Goal: Complete application form: Complete application form

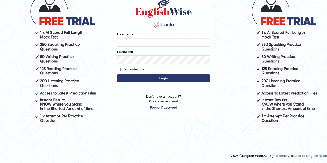
click at [165, 101] on link "Create an account" at bounding box center [163, 101] width 93 height 5
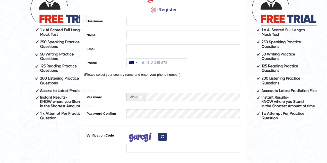
scroll to position [34, 0]
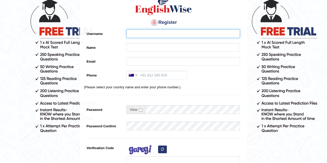
click at [158, 32] on input "Username" at bounding box center [183, 33] width 114 height 9
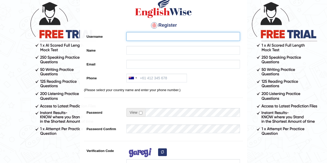
scroll to position [17, 0]
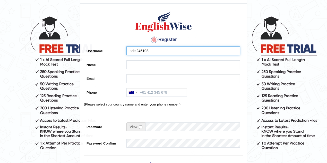
type input "ariel246108"
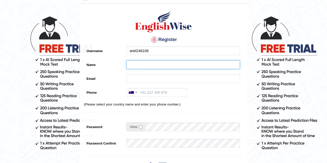
click at [140, 67] on input "Name" at bounding box center [183, 64] width 114 height 9
type input "Leah"
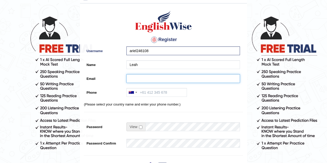
click at [155, 77] on input "Email" at bounding box center [183, 78] width 114 height 9
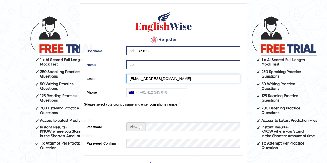
type input "ariel246108@gmail.com"
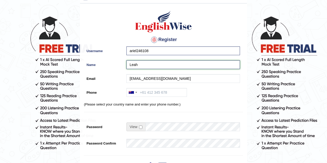
drag, startPoint x: 155, startPoint y: 67, endPoint x: 130, endPoint y: 74, distance: 25.7
click at [130, 74] on div "Register Username ariel246108 Name Leah Email ariel246108@gmail.com Phone Austr…" at bounding box center [163, 113] width 167 height 215
type input "Yu-Shih Huang"
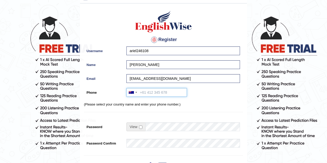
click at [169, 96] on input "Phone" at bounding box center [156, 92] width 60 height 9
type input "0466616014"
click at [190, 96] on div "Australia +61 India (भारत) +91 New Zealand +64 United States +1 Canada +1 Unite…" at bounding box center [182, 93] width 116 height 11
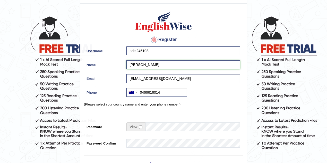
click at [166, 65] on input "Yu-Shih Huang" at bounding box center [183, 64] width 114 height 9
type input "[PERSON_NAME] ([PERSON_NAME])"
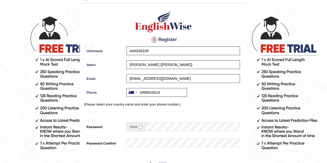
click at [178, 132] on td at bounding box center [183, 128] width 114 height 11
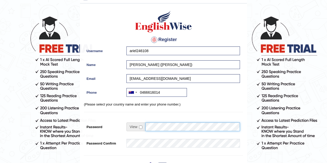
click at [145, 132] on td at bounding box center [183, 128] width 114 height 11
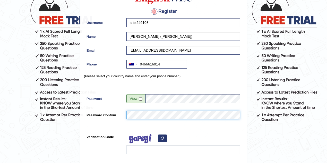
scroll to position [51, 0]
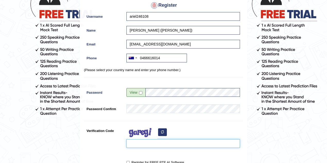
click at [159, 144] on input "Verification Code" at bounding box center [183, 144] width 114 height 9
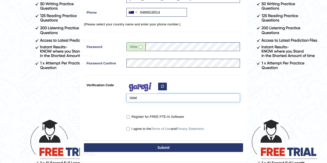
scroll to position [103, 0]
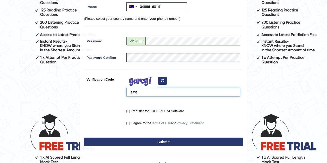
type input "Isiwt"
click at [129, 122] on input "I agree to the Terms of Use and Privacy Statement ." at bounding box center [127, 123] width 3 height 3
checkbox input "true"
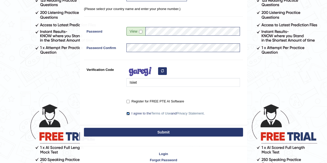
scroll to position [120, 0]
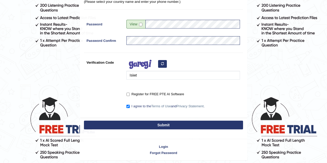
click at [161, 93] on label "Register for FREE PTE AI Software" at bounding box center [155, 94] width 58 height 5
click at [130, 93] on input "Register for FREE PTE AI Software" at bounding box center [127, 94] width 3 height 3
checkbox input "true"
click at [161, 127] on button "Submit" at bounding box center [163, 125] width 159 height 9
type input "+61466616014"
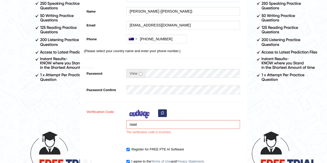
scroll to position [86, 0]
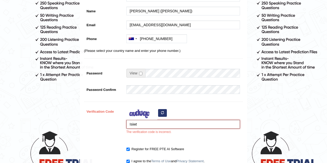
click at [161, 127] on input "Isiwt" at bounding box center [183, 124] width 114 height 9
drag, startPoint x: 150, startPoint y: 126, endPoint x: 97, endPoint y: 117, distance: 54.3
click at [97, 117] on div "Verification Code Isiwt The verification code is incorrect." at bounding box center [163, 122] width 159 height 30
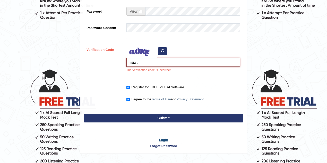
scroll to position [154, 0]
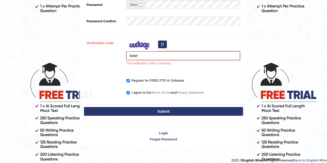
type input "iisiwt"
click at [215, 112] on button "Submit" at bounding box center [163, 111] width 159 height 9
type input "+61466616014"
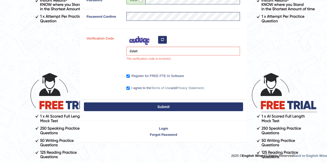
scroll to position [140, 0]
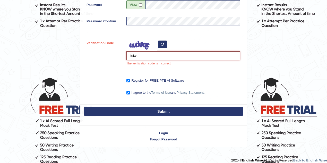
click at [167, 52] on input "iisiwt" at bounding box center [183, 55] width 114 height 9
click at [160, 42] on button "button" at bounding box center [162, 45] width 9 height 8
drag, startPoint x: 156, startPoint y: 56, endPoint x: 97, endPoint y: 53, distance: 59.3
click at [97, 53] on div "Verification Code iisiwt The verification code is incorrect." at bounding box center [163, 54] width 159 height 30
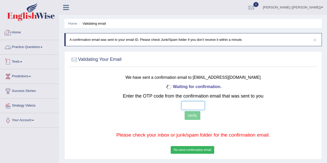
click at [199, 109] on input "text" at bounding box center [192, 105] width 23 height 9
type input "6 2 0 0"
click at [199, 114] on button "Verify" at bounding box center [193, 115] width 16 height 9
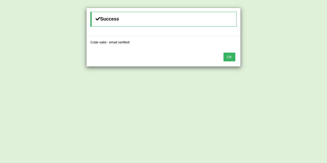
click at [230, 58] on button "OK" at bounding box center [229, 57] width 12 height 9
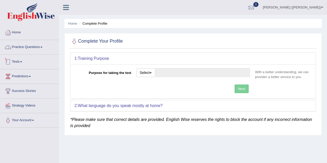
click at [44, 48] on link "Practice Questions" at bounding box center [29, 46] width 59 height 13
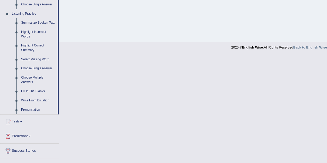
scroll to position [223, 0]
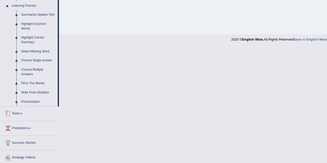
click at [29, 110] on link "Tests" at bounding box center [29, 113] width 59 height 13
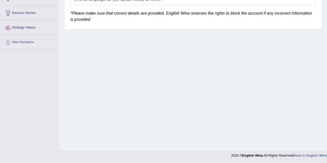
scroll to position [64, 0]
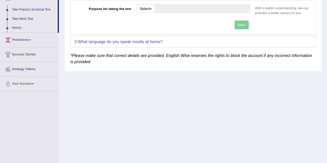
click at [24, 38] on link "Predictions" at bounding box center [29, 39] width 59 height 13
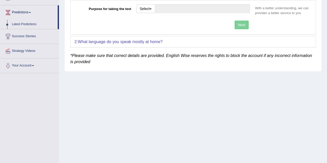
click at [24, 38] on link "Success Stories" at bounding box center [29, 35] width 59 height 13
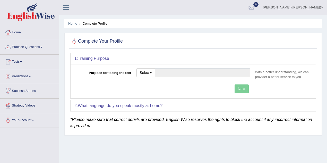
click at [31, 83] on li "Predictions Latest Predictions" at bounding box center [29, 77] width 59 height 15
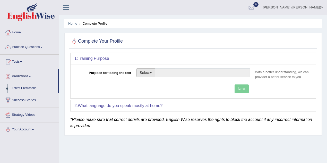
click at [146, 71] on button "Select" at bounding box center [145, 72] width 19 height 9
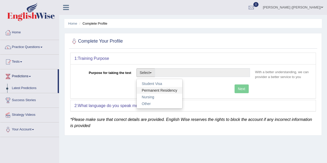
click at [160, 87] on link "Permanent Residency" at bounding box center [160, 90] width 46 height 7
type input "Permanent Residency"
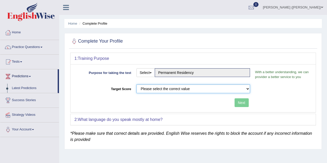
click at [173, 93] on select "Please select the correct value 50 (6 bands) 58 (6.5 bands) 65 (7 bands) 79 (8 …" at bounding box center [193, 89] width 114 height 9
select select "79"
click at [136, 85] on select "Please select the correct value 50 (6 bands) 58 (6.5 bands) 65 (7 bands) 79 (8 …" at bounding box center [193, 89] width 114 height 9
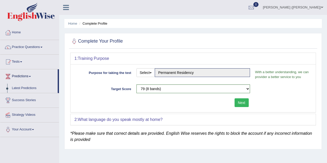
click at [247, 105] on button "Next" at bounding box center [242, 103] width 14 height 9
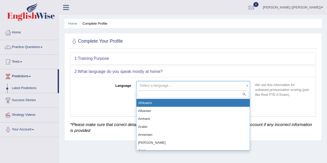
click at [184, 82] on span "Select a language ..." at bounding box center [193, 85] width 114 height 9
type input "man"
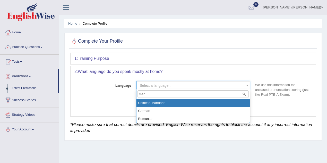
select select "Chinese-Mandarin"
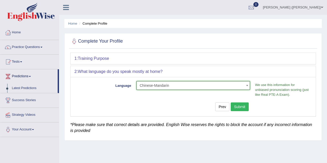
click at [245, 106] on button "Submit" at bounding box center [240, 107] width 18 height 9
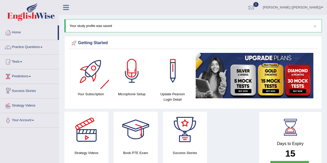
click at [30, 73] on link "Predictions" at bounding box center [29, 76] width 59 height 13
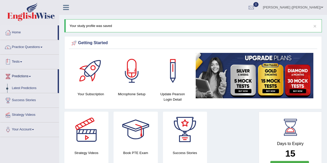
click at [30, 60] on link "Tests" at bounding box center [29, 61] width 59 height 13
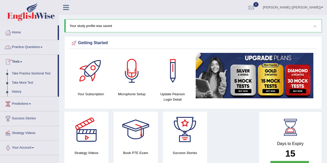
click at [33, 47] on link "Practice Questions" at bounding box center [29, 46] width 59 height 13
